Goal: Information Seeking & Learning: Check status

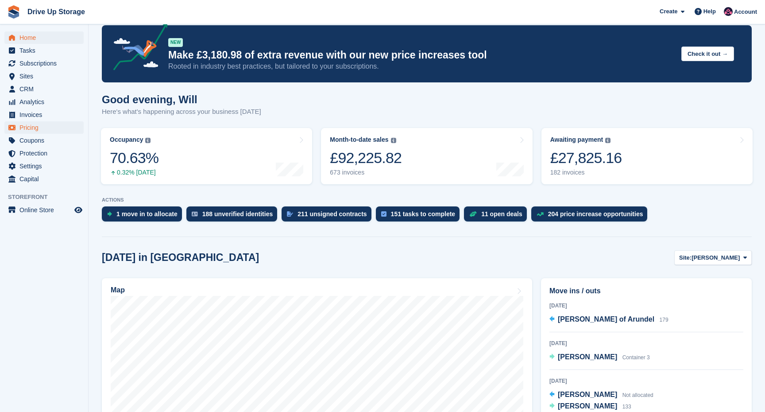
scroll to position [17, 0]
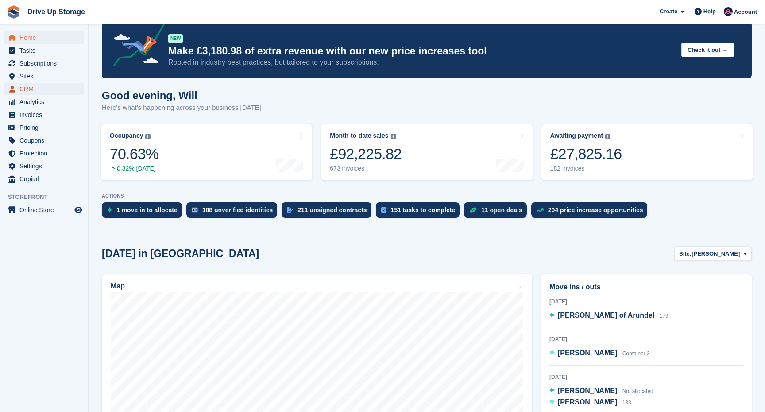
click at [33, 87] on span "CRM" at bounding box center [45, 89] width 53 height 12
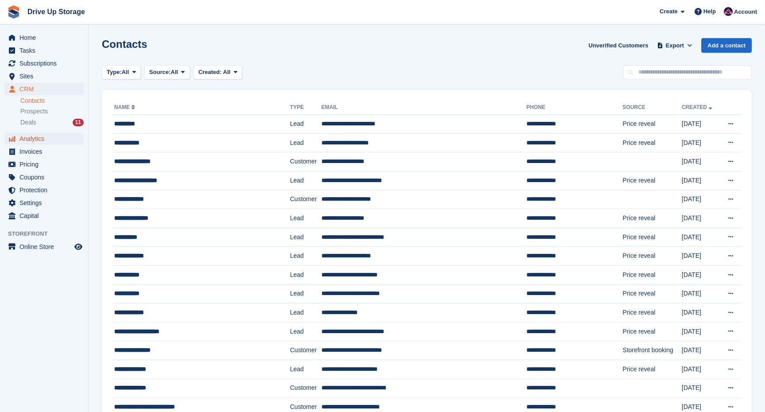
click at [38, 143] on span "Analytics" at bounding box center [45, 138] width 53 height 12
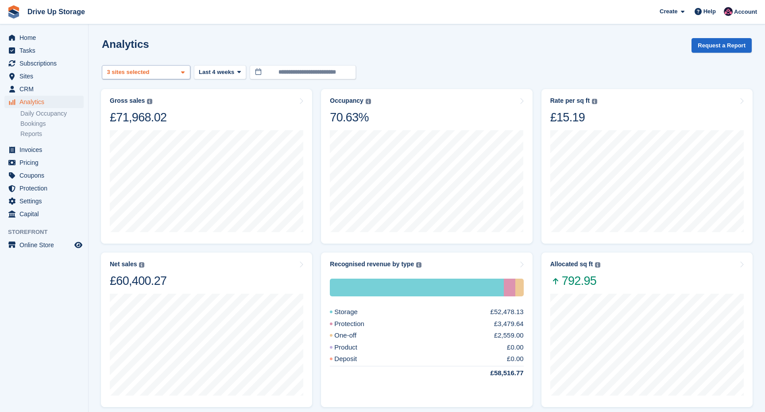
click at [164, 67] on div "[PERSON_NAME] 2 sites selected 3 sites selected" at bounding box center [146, 72] width 89 height 15
click at [137, 116] on div "[PERSON_NAME]" at bounding box center [146, 114] width 81 height 15
click at [140, 123] on div "Walsall" at bounding box center [146, 128] width 81 height 15
select select "****"
click at [139, 139] on div "Widnes" at bounding box center [146, 142] width 81 height 15
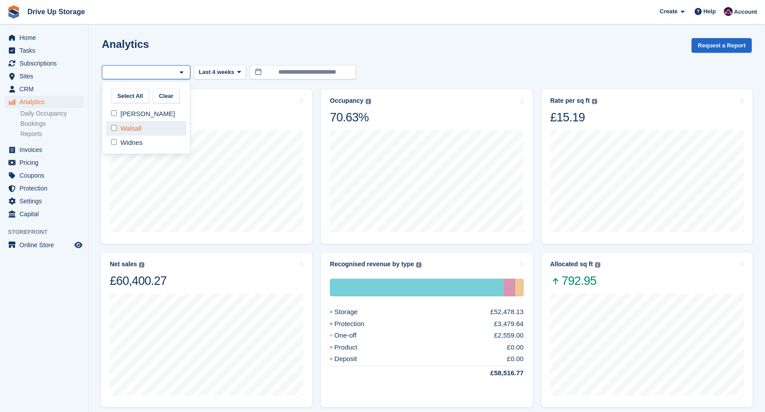
click at [141, 127] on div "Walsall" at bounding box center [146, 128] width 81 height 15
select select "****"
click at [231, 48] on div "Analytics Request a Report" at bounding box center [427, 50] width 650 height 25
click at [151, 74] on div "Walsall" at bounding box center [146, 72] width 89 height 15
click at [147, 141] on div "Widnes" at bounding box center [146, 142] width 81 height 15
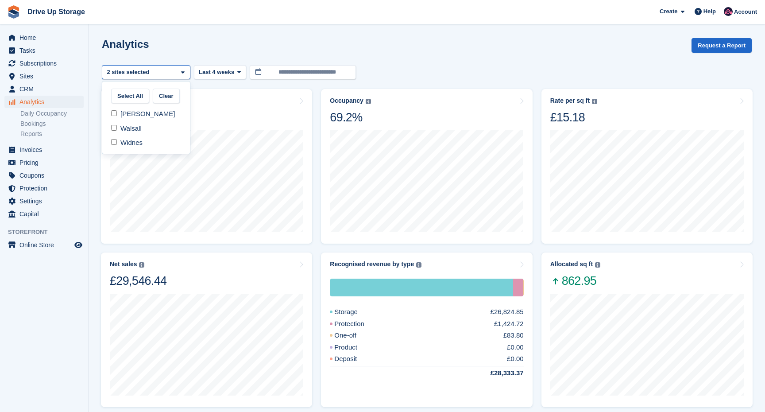
click at [150, 129] on div "Walsall" at bounding box center [146, 128] width 81 height 15
select select "****"
click at [239, 46] on div "Analytics Request a Report" at bounding box center [427, 50] width 650 height 25
click at [225, 77] on button "Last 4 weeks" at bounding box center [220, 72] width 52 height 15
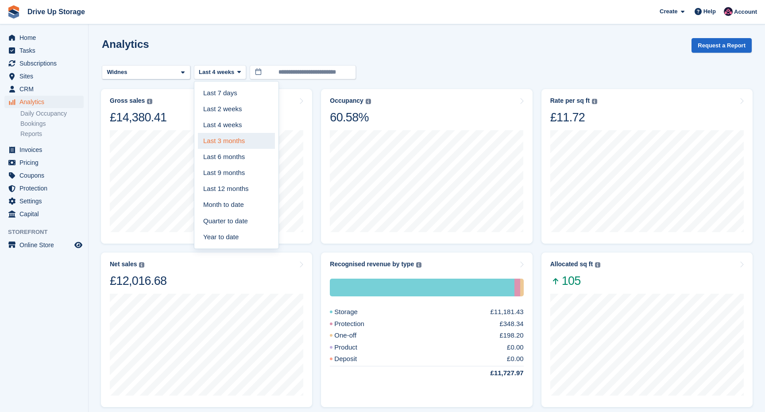
click at [247, 143] on link "Last 3 months" at bounding box center [236, 141] width 77 height 16
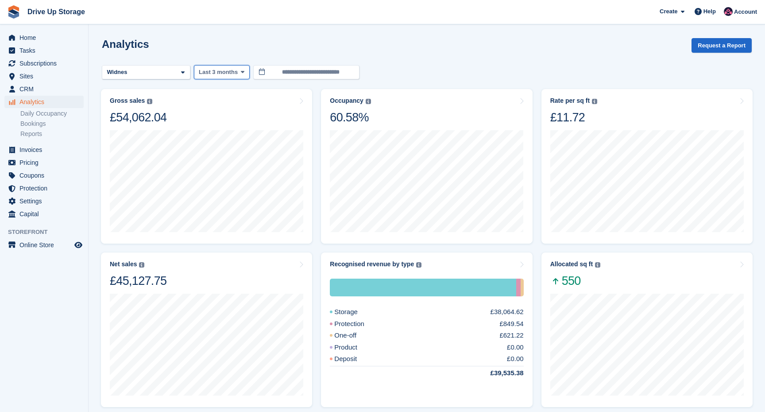
click at [222, 73] on span "Last 3 months" at bounding box center [218, 72] width 39 height 9
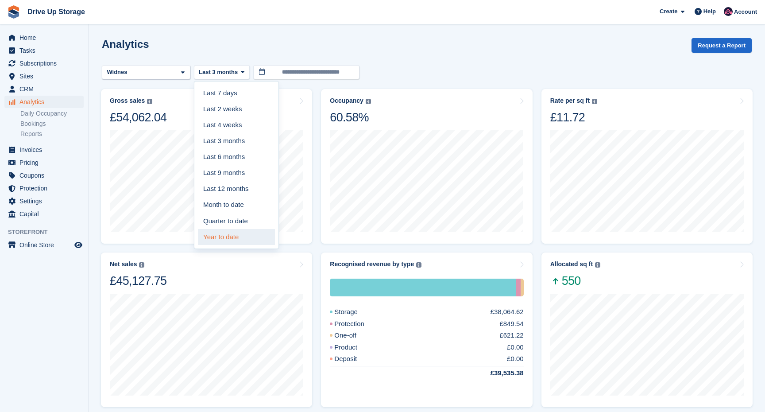
click at [252, 236] on link "Year to date" at bounding box center [236, 237] width 77 height 16
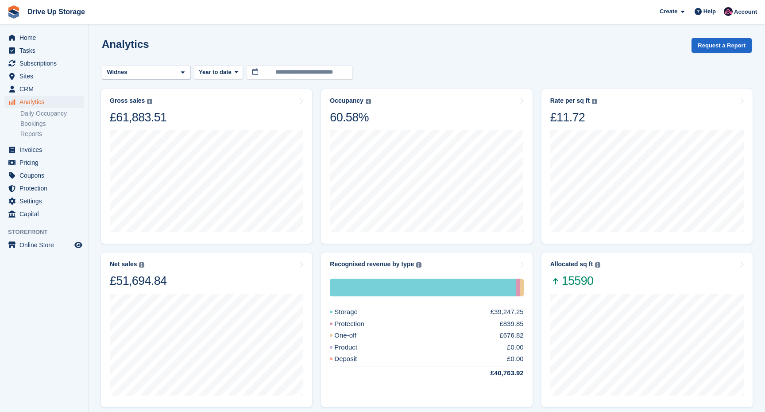
click at [154, 64] on turbo-frame "**********" at bounding box center [427, 374] width 650 height 673
click at [155, 69] on div "Widnes" at bounding box center [146, 72] width 89 height 15
click at [142, 127] on div "Walsall" at bounding box center [146, 128] width 81 height 15
click at [148, 143] on div "Widnes" at bounding box center [146, 142] width 81 height 15
select select "****"
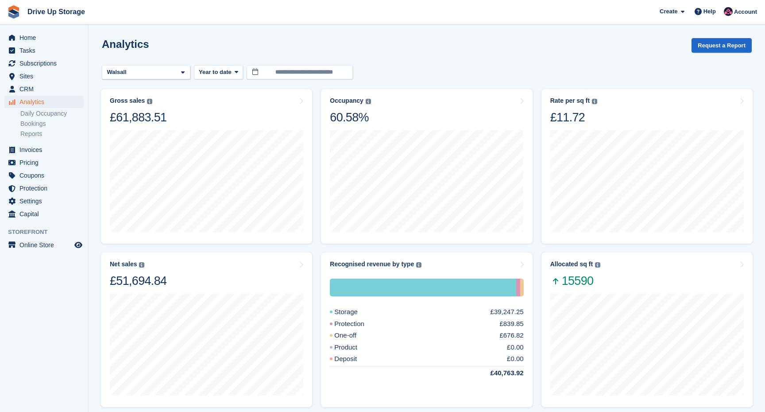
click at [290, 50] on div "Analytics Request a Report" at bounding box center [427, 50] width 650 height 25
click at [221, 75] on span "Year to date" at bounding box center [215, 72] width 33 height 9
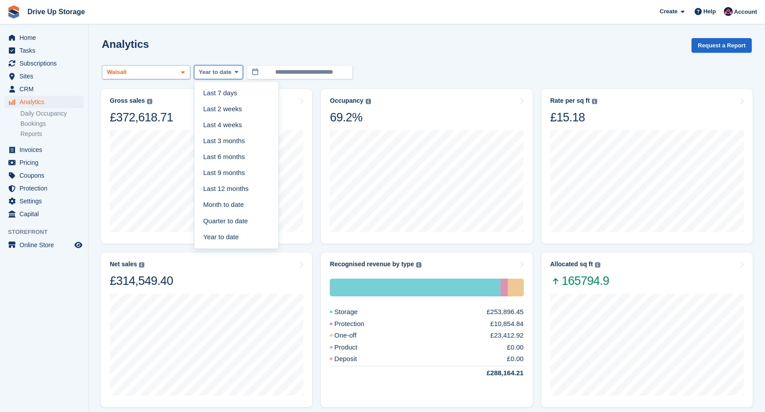
click at [177, 73] on div "Walsall" at bounding box center [146, 72] width 89 height 15
click at [158, 120] on div "[PERSON_NAME]" at bounding box center [146, 114] width 81 height 15
click at [156, 124] on div "Walsall" at bounding box center [146, 128] width 81 height 15
select select "****"
click at [308, 40] on div "Analytics Request a Report" at bounding box center [427, 50] width 650 height 25
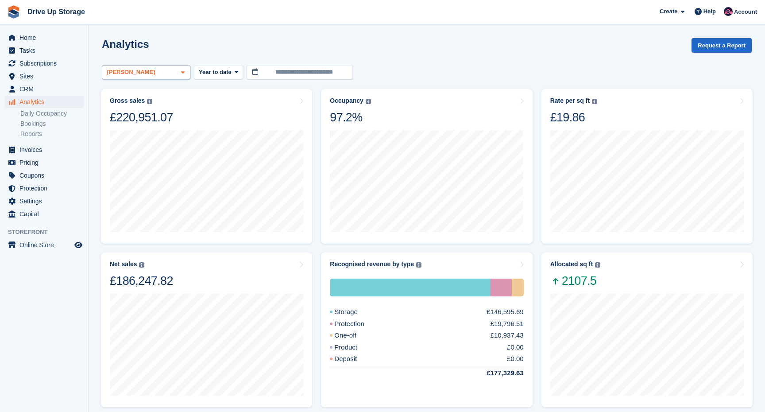
click at [162, 76] on div "[PERSON_NAME]" at bounding box center [146, 72] width 89 height 15
click at [133, 123] on div "Walsall" at bounding box center [146, 128] width 81 height 15
click at [149, 148] on div "Widnes" at bounding box center [146, 142] width 81 height 15
select select "****"
click at [243, 54] on div "Analytics Request a Report" at bounding box center [427, 50] width 650 height 25
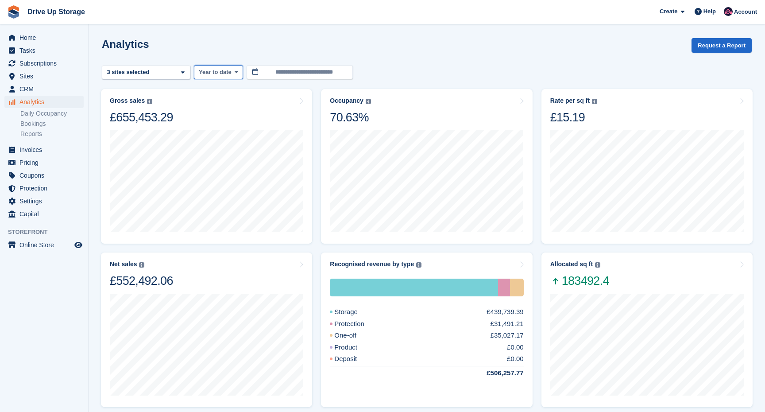
click at [231, 78] on button "Year to date" at bounding box center [218, 72] width 49 height 15
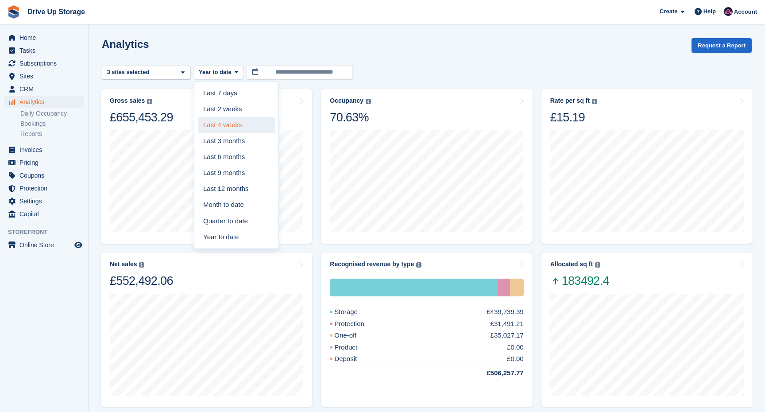
click at [229, 128] on link "Last 4 weeks" at bounding box center [236, 125] width 77 height 16
